Goal: Entertainment & Leisure: Consume media (video, audio)

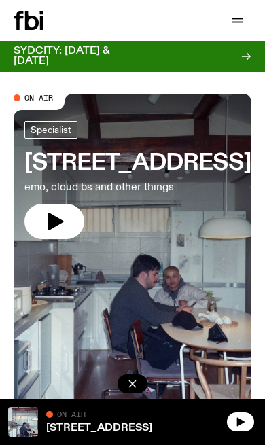
click at [58, 209] on button "button" at bounding box center [54, 221] width 60 height 35
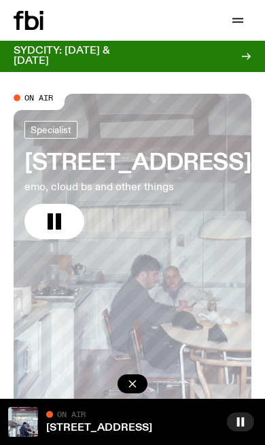
click at [55, 214] on icon "button" at bounding box center [54, 222] width 22 height 22
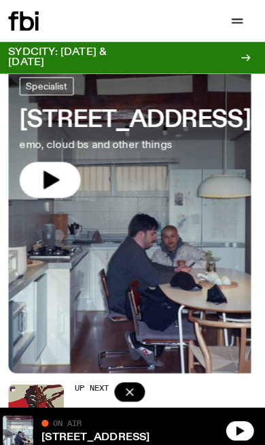
scroll to position [46, 0]
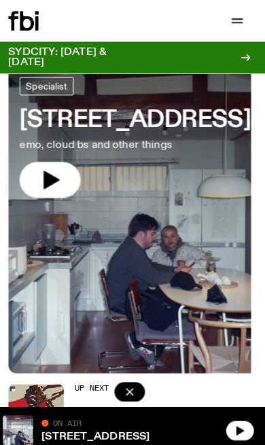
click at [62, 151] on link "[STREET_ADDRESS], cloud bs and other things" at bounding box center [137, 134] width 227 height 118
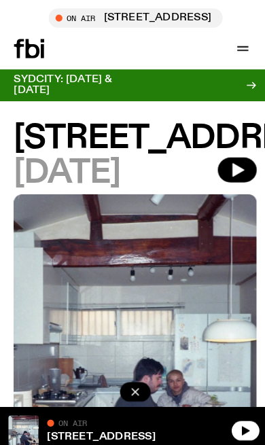
click at [233, 169] on icon "button" at bounding box center [234, 167] width 12 height 14
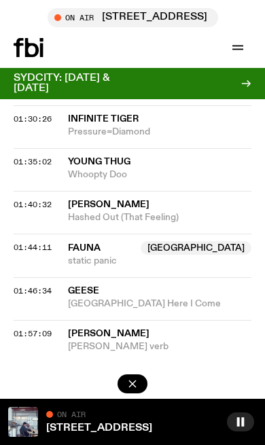
scroll to position [1930, 0]
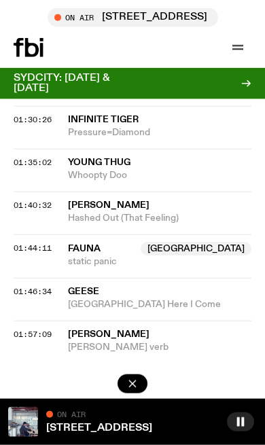
click at [143, 383] on button "button" at bounding box center [133, 383] width 30 height 19
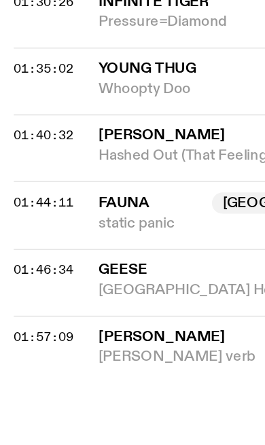
scroll to position [1943, 0]
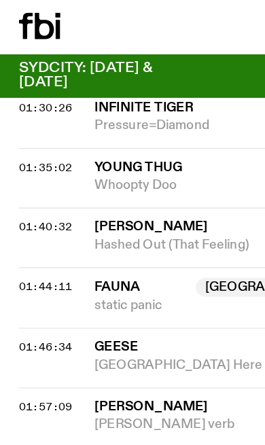
click at [129, 242] on span "static panic" at bounding box center [159, 248] width 183 height 13
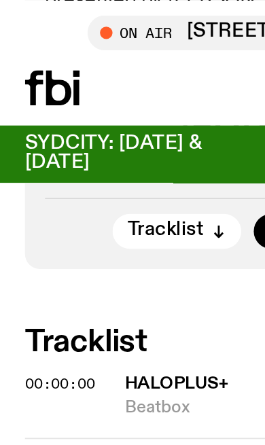
scroll to position [680, 0]
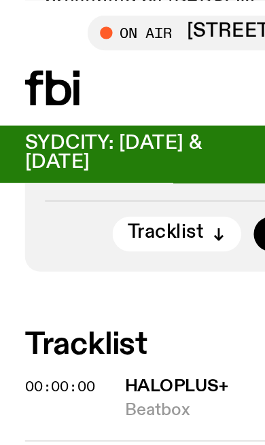
click at [85, 22] on span "Tune in live" at bounding box center [136, 17] width 149 height 10
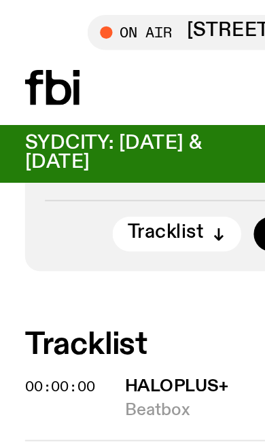
click at [71, 17] on div "Tune in live" at bounding box center [133, 17] width 170 height 19
click at [69, 13] on div "Tune in live" at bounding box center [133, 17] width 170 height 19
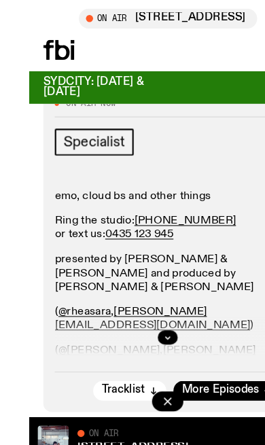
scroll to position [433, 0]
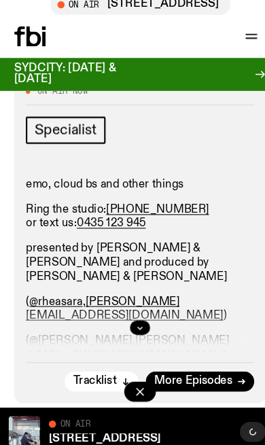
click at [103, 270] on div "emo, cloud bs and other things Ring the studio: [PHONE_NUMBER] or text us: 0435…" at bounding box center [132, 306] width 216 height 248
click at [141, 374] on button "button" at bounding box center [133, 383] width 30 height 19
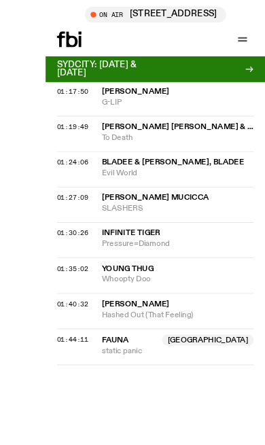
scroll to position [1907, 0]
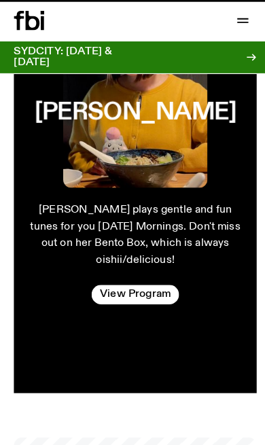
scroll to position [45, 0]
